Goal: Task Accomplishment & Management: Complete application form

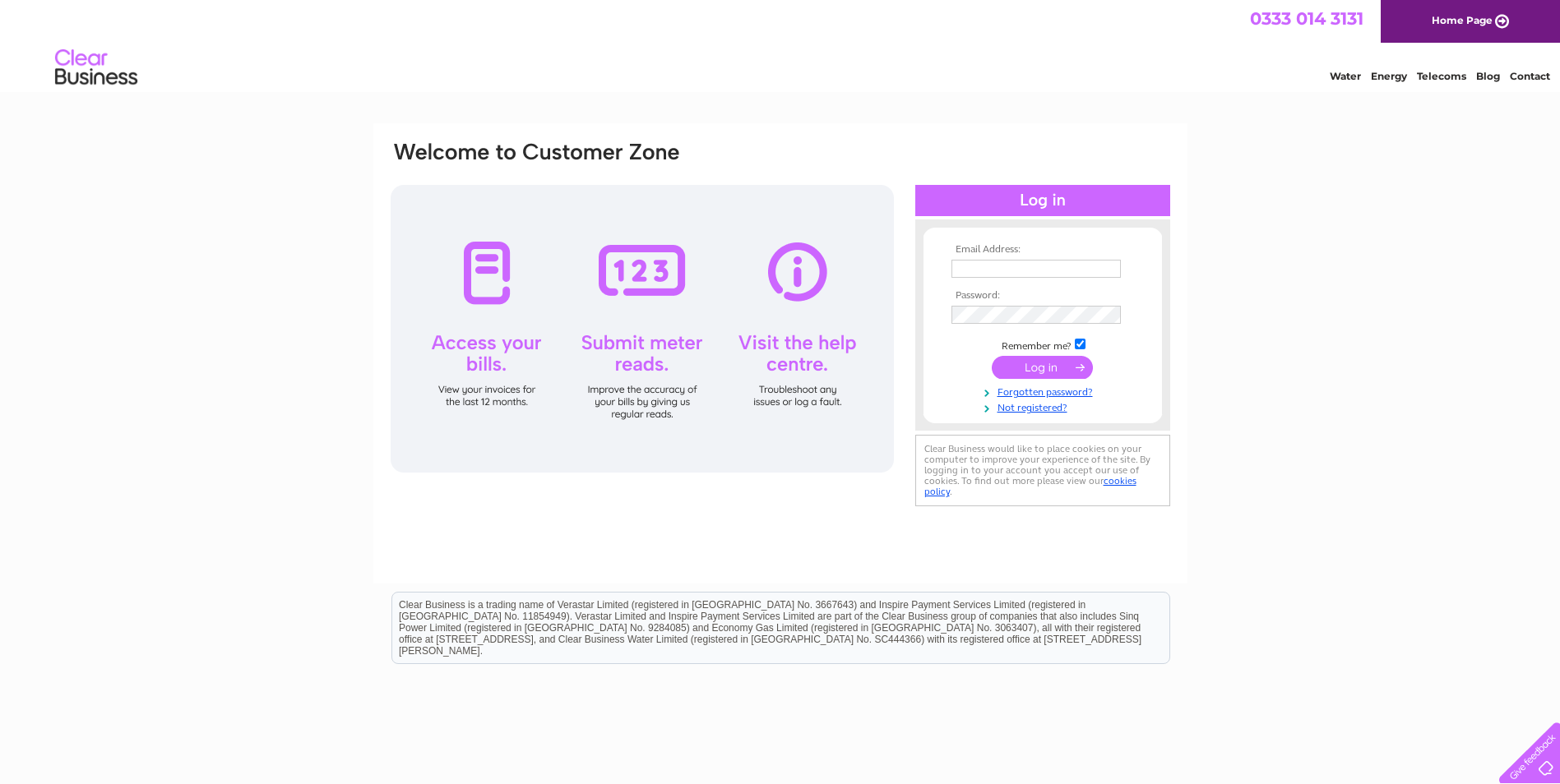
click at [1016, 272] on input "text" at bounding box center [1036, 268] width 170 height 18
type input "ryan.robertson@roskel.co.uk"
click at [1053, 410] on link "Not registered?" at bounding box center [1045, 408] width 186 height 16
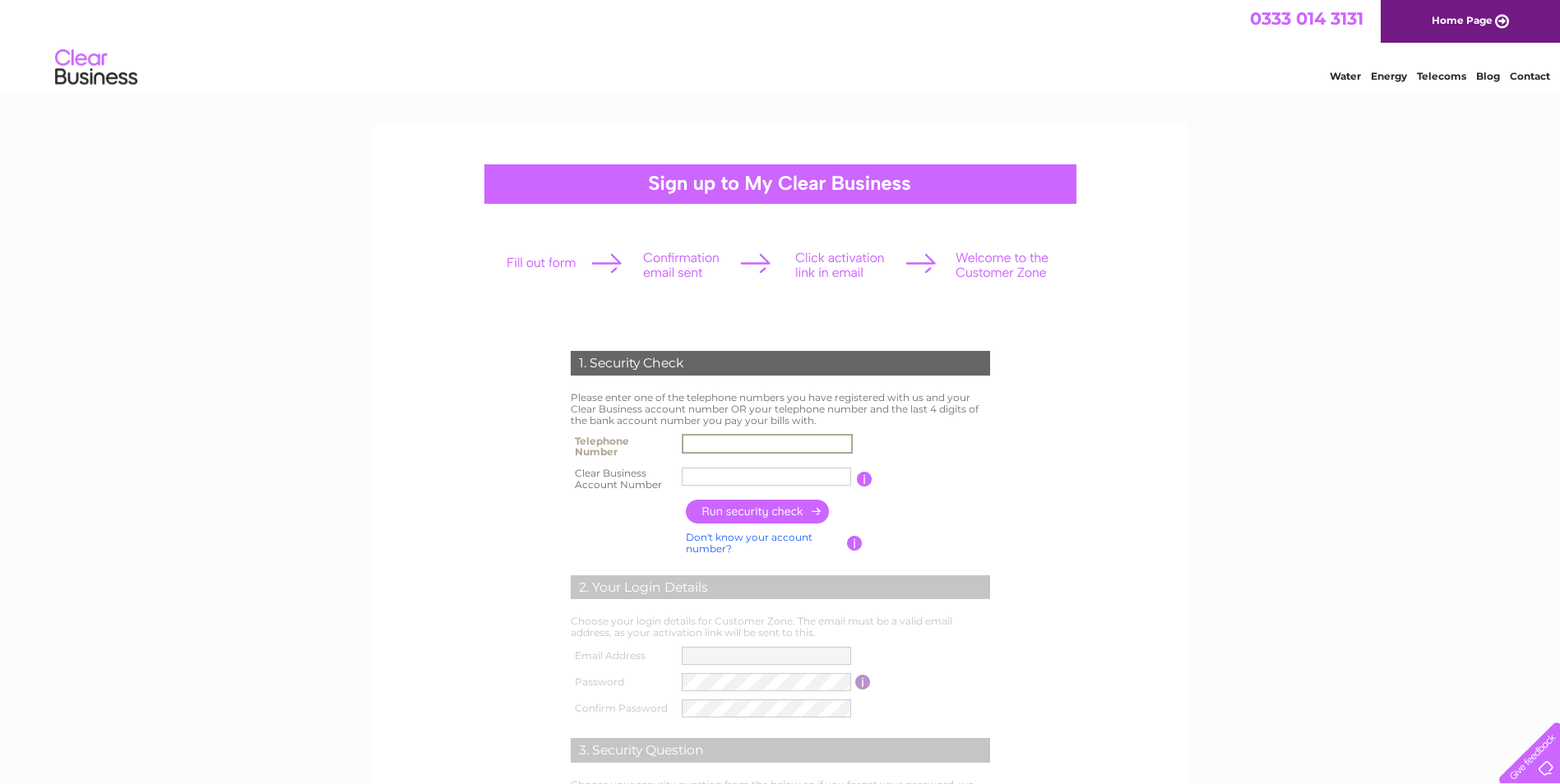
click at [812, 445] on input "text" at bounding box center [767, 444] width 171 height 19
type input "07747118298"
click at [790, 471] on input "text" at bounding box center [766, 476] width 170 height 18
type input "30321641"
click at [774, 509] on input "button" at bounding box center [758, 511] width 145 height 24
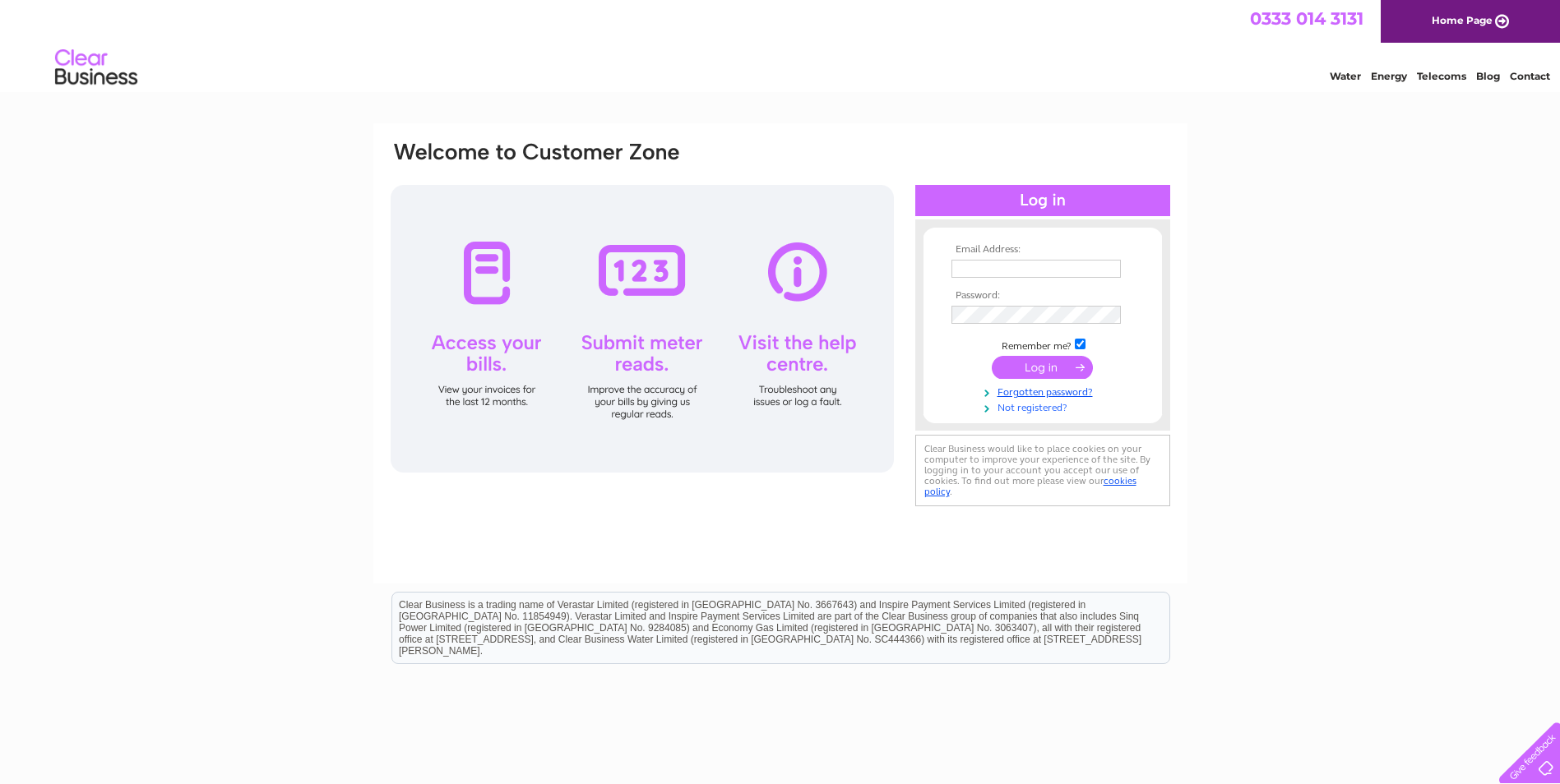
click at [1039, 410] on link "Not registered?" at bounding box center [1045, 406] width 186 height 16
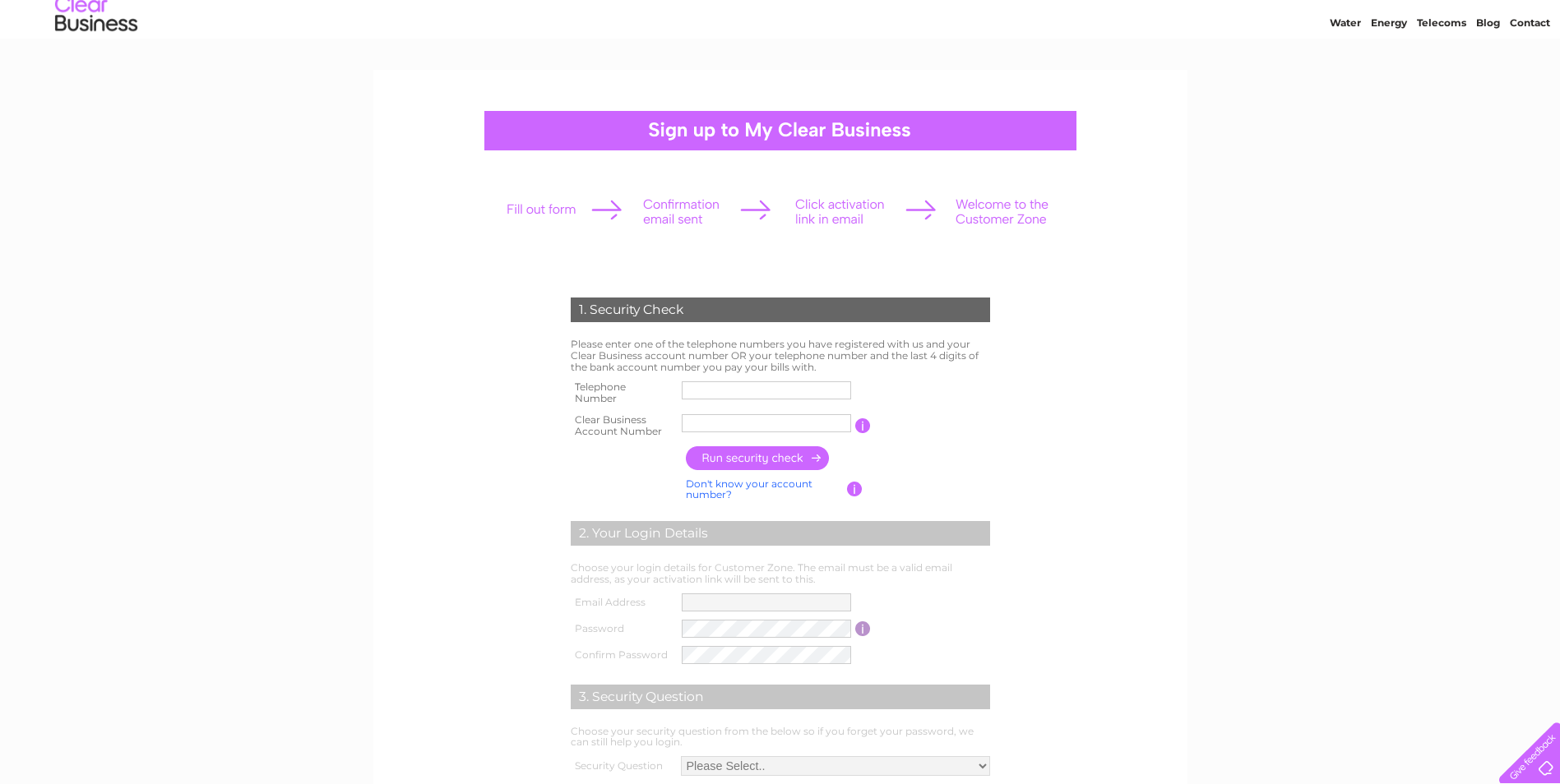
scroll to position [83, 0]
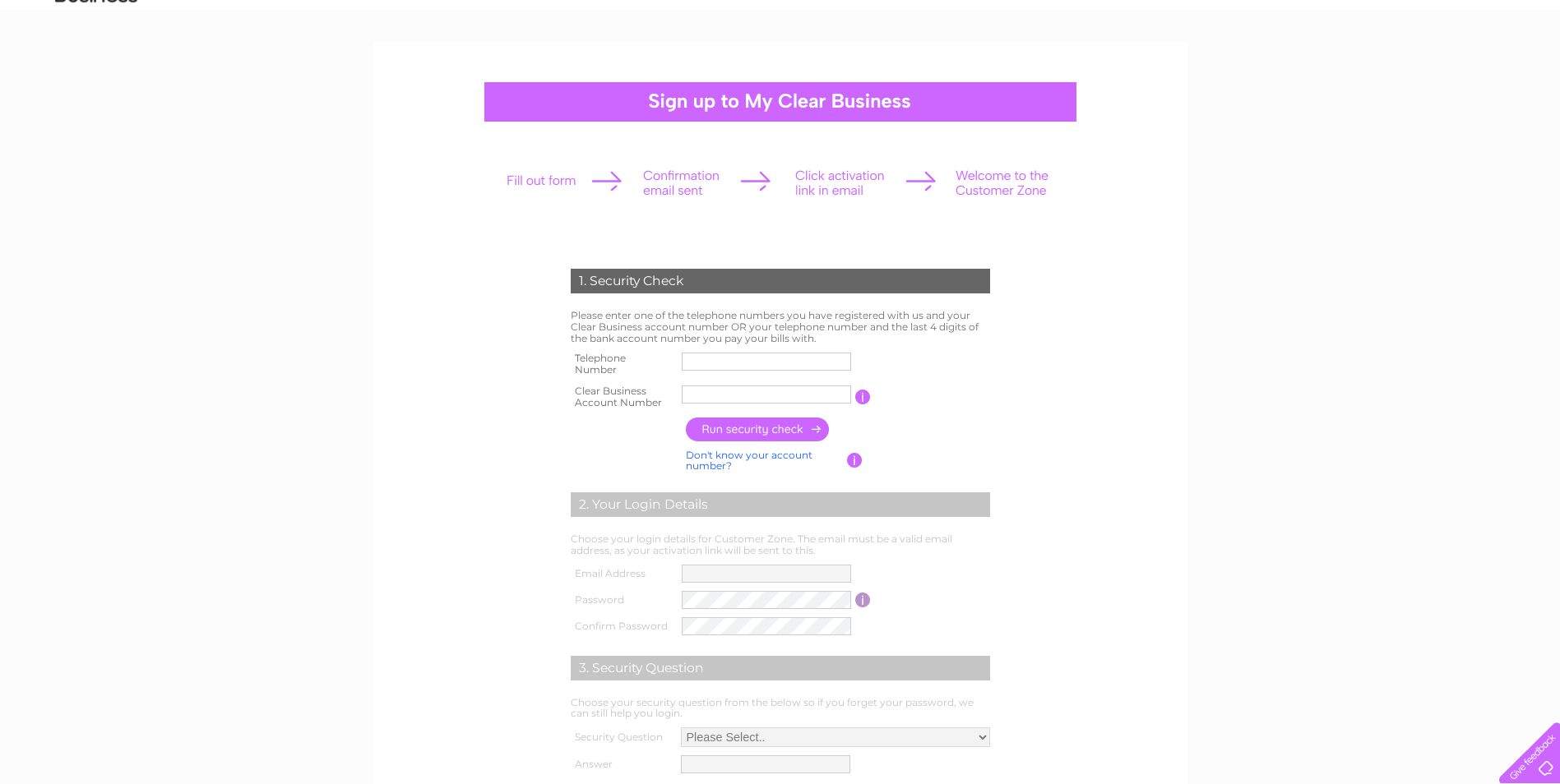
click at [860, 398] on input "button" at bounding box center [863, 396] width 16 height 15
click at [988, 343] on td "Please enter one of the telephone numbers you have registered with us and your …" at bounding box center [780, 327] width 427 height 42
paste input "CB1140899"
type input "CB1140899"
click at [740, 355] on input "text" at bounding box center [766, 361] width 170 height 18
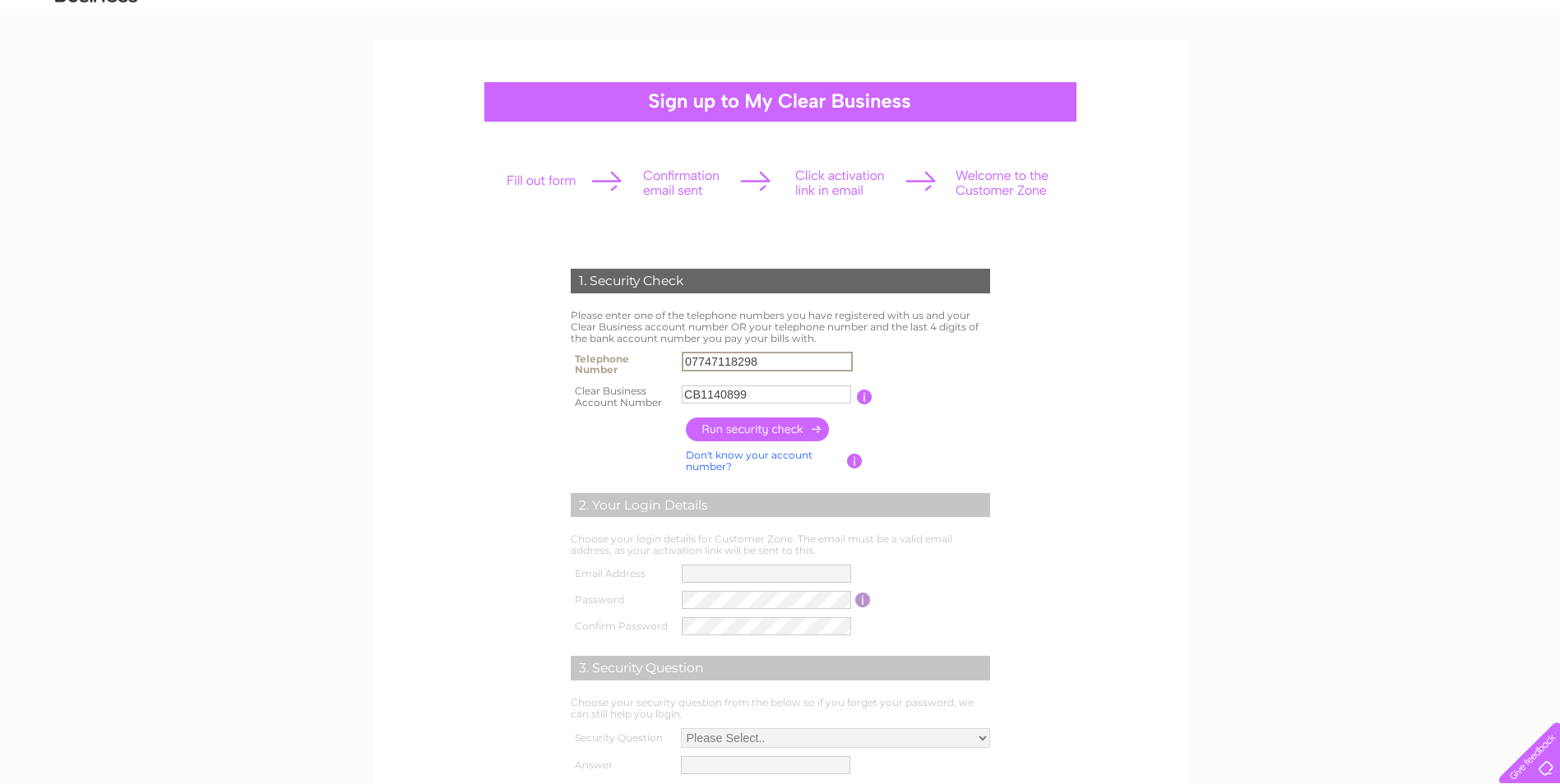
type input "07747118298"
click at [767, 425] on input "button" at bounding box center [758, 429] width 145 height 24
type input "**********"
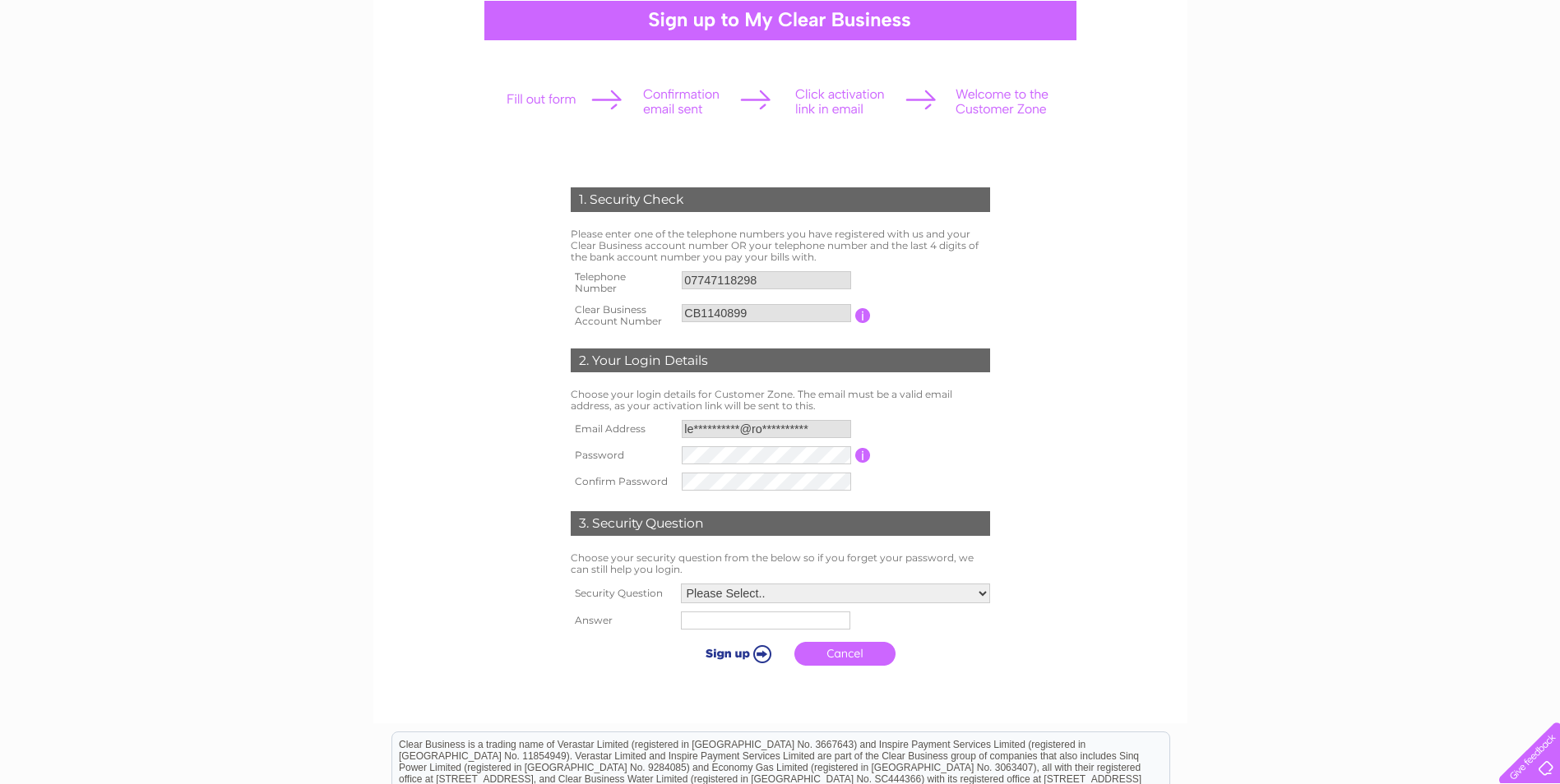
scroll to position [164, 0]
